Goal: Information Seeking & Learning: Check status

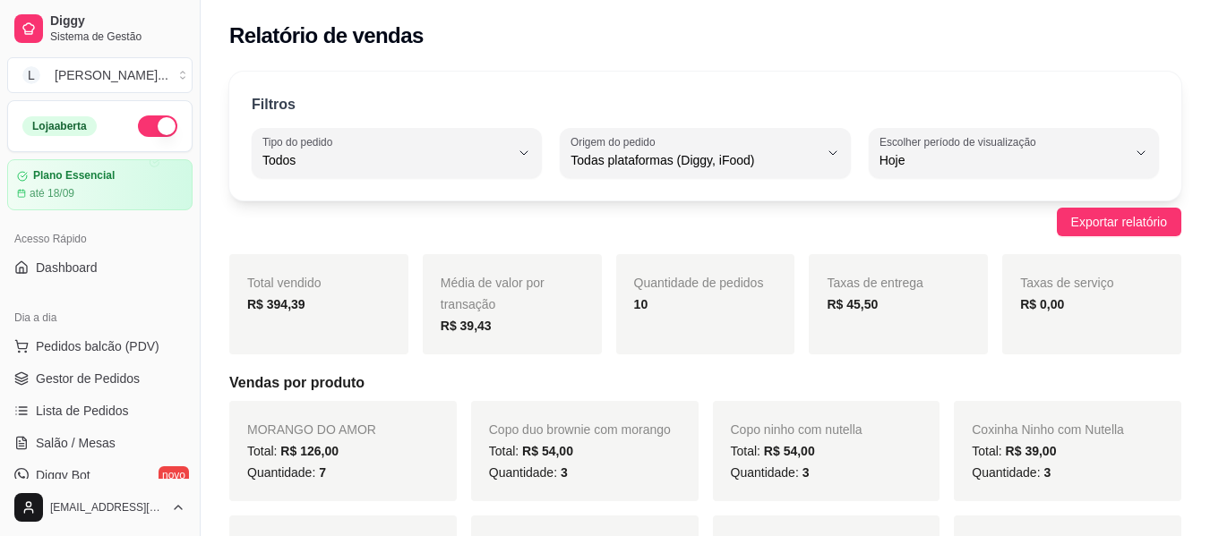
select select "ALL"
select select "0"
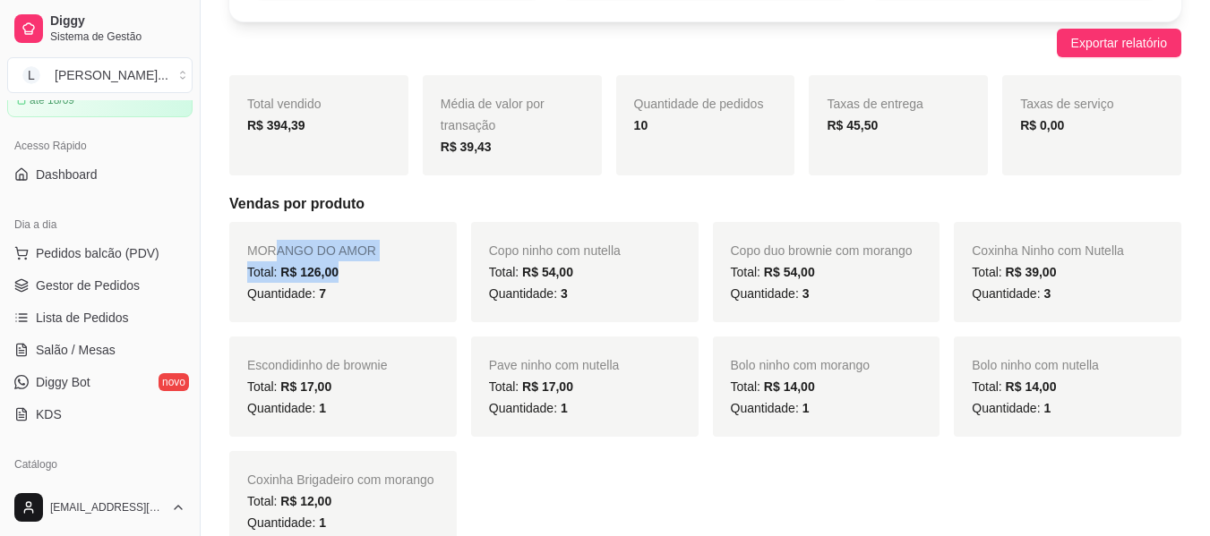
scroll to position [269, 0]
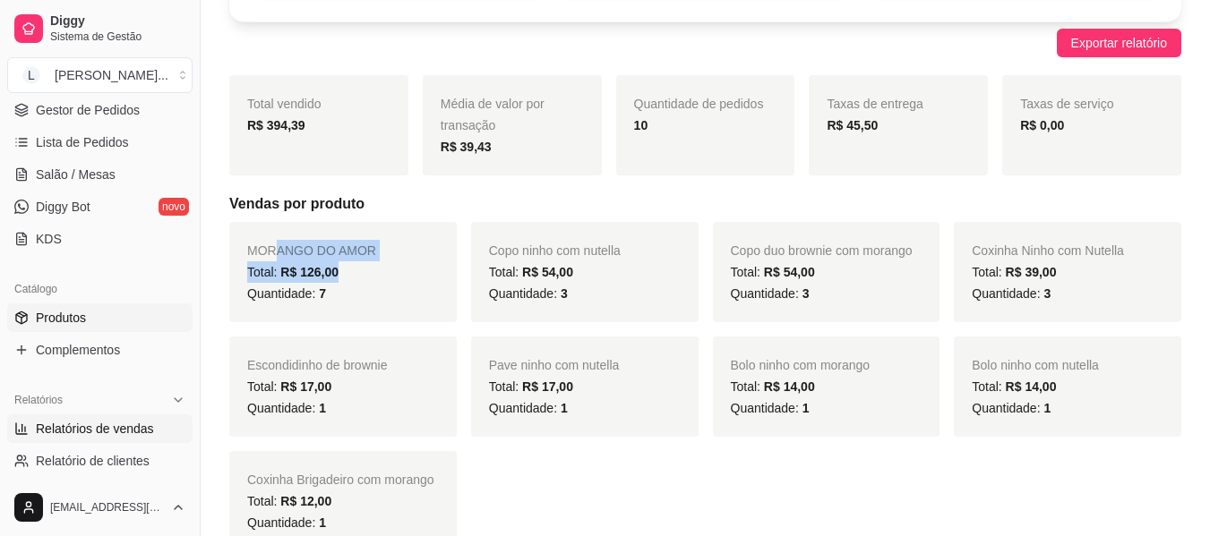
click at [90, 327] on link "Produtos" at bounding box center [99, 318] width 185 height 29
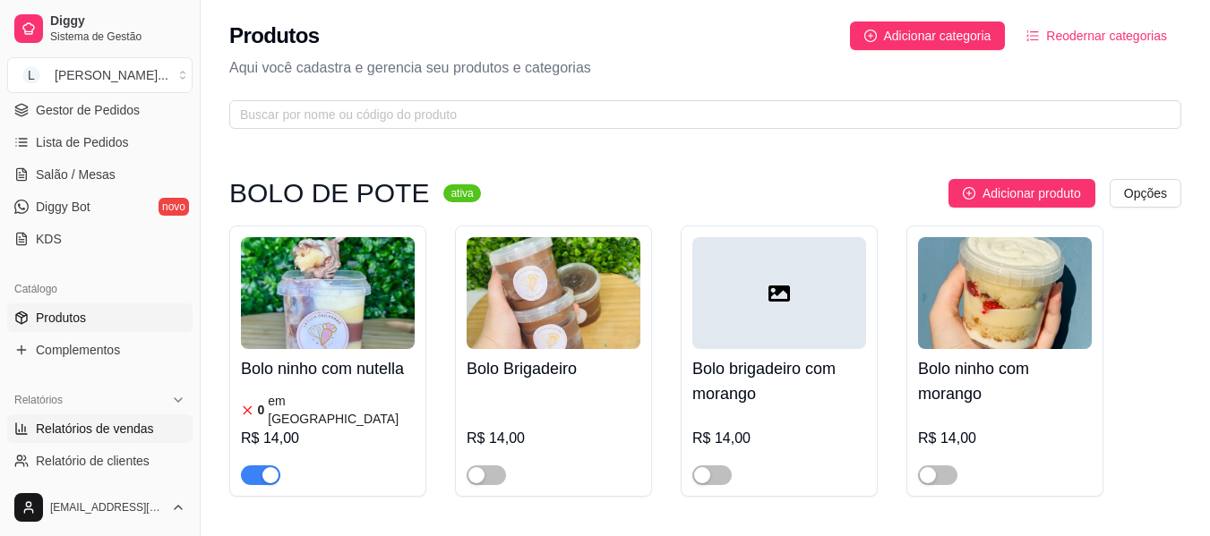
click at [96, 426] on span "Relatórios de vendas" at bounding box center [95, 429] width 118 height 18
select select "ALL"
select select "0"
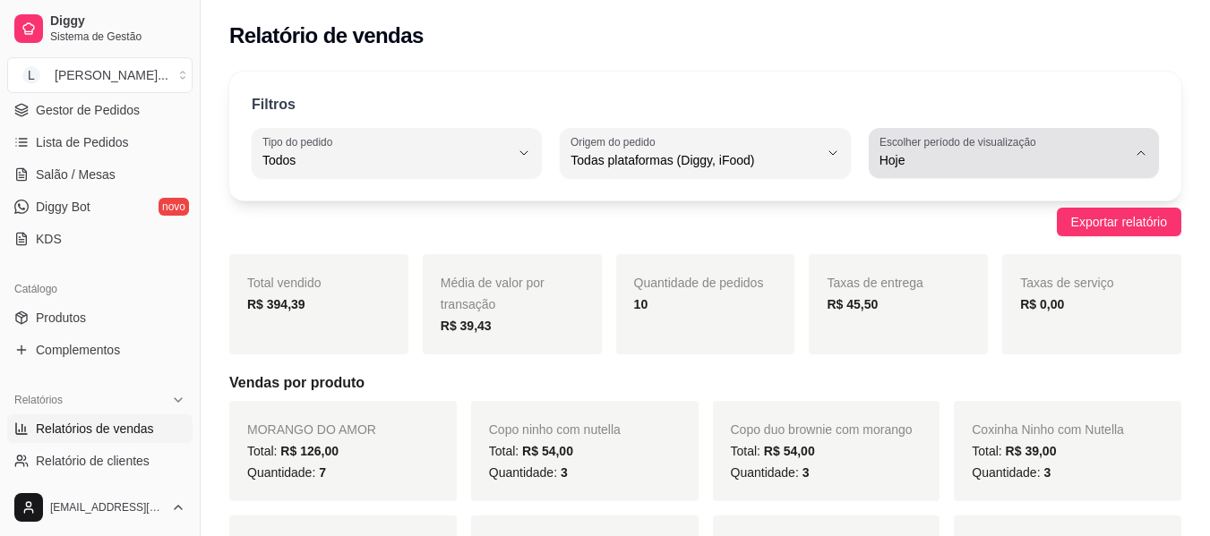
click at [904, 165] on span "Hoje" at bounding box center [1002, 160] width 247 height 18
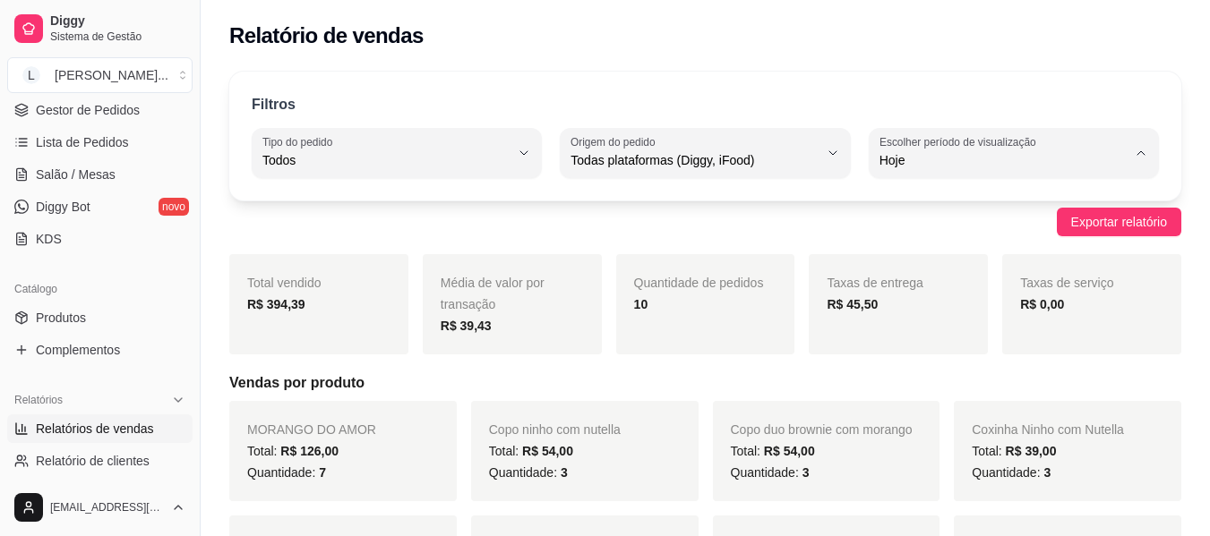
click at [901, 234] on span "Ontem" at bounding box center [1004, 232] width 234 height 17
type input "1"
select select "1"
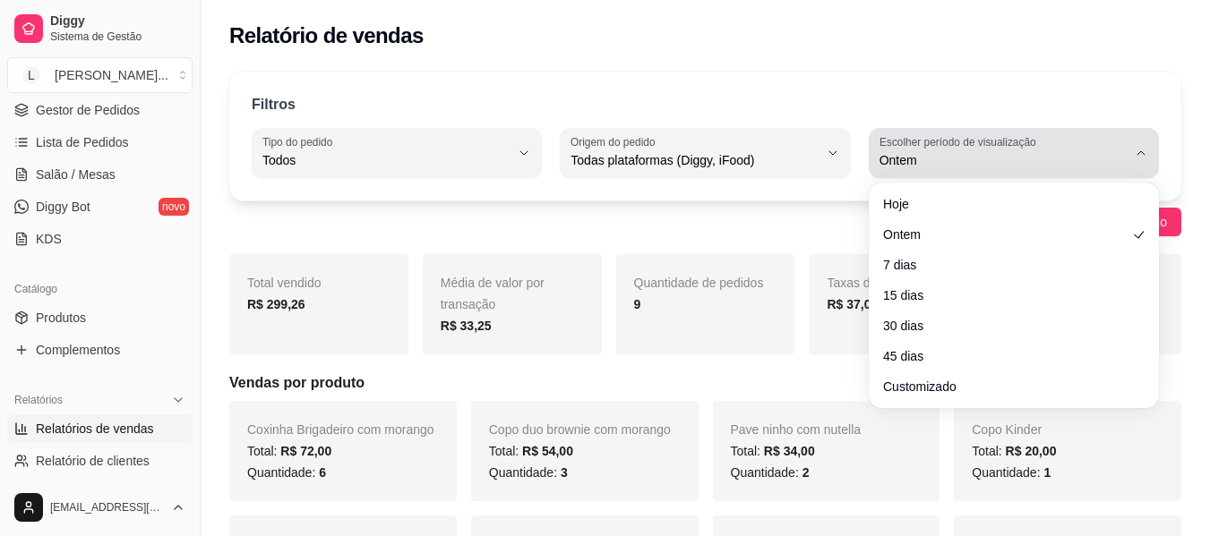
click at [917, 167] on span "Ontem" at bounding box center [1002, 160] width 247 height 18
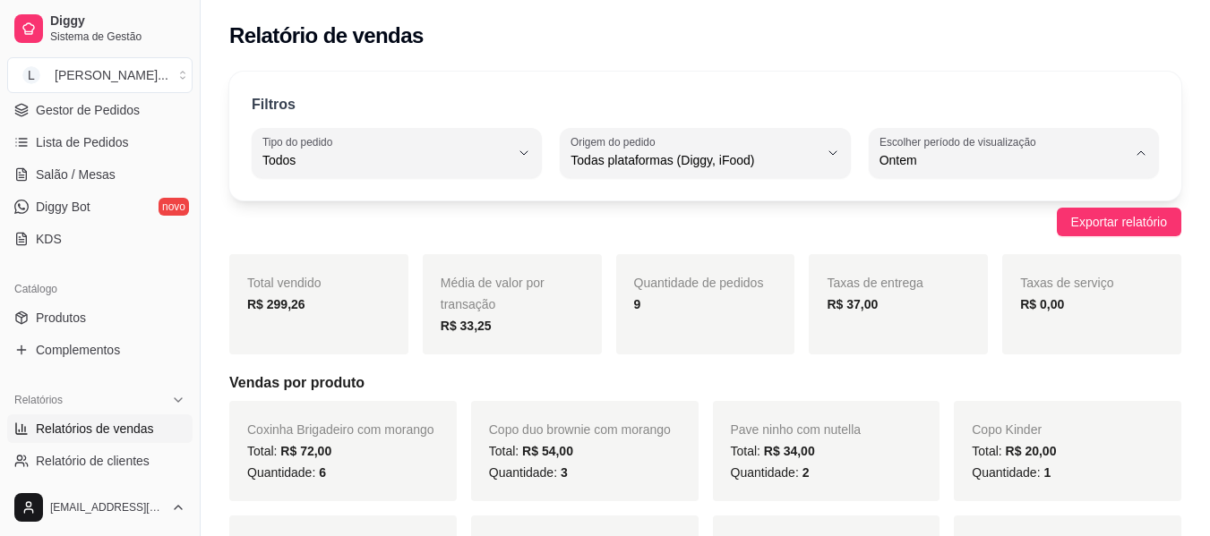
click at [923, 260] on span "7 dias" at bounding box center [1004, 261] width 234 height 17
type input "7"
select select "7"
